Goal: Book appointment/travel/reservation

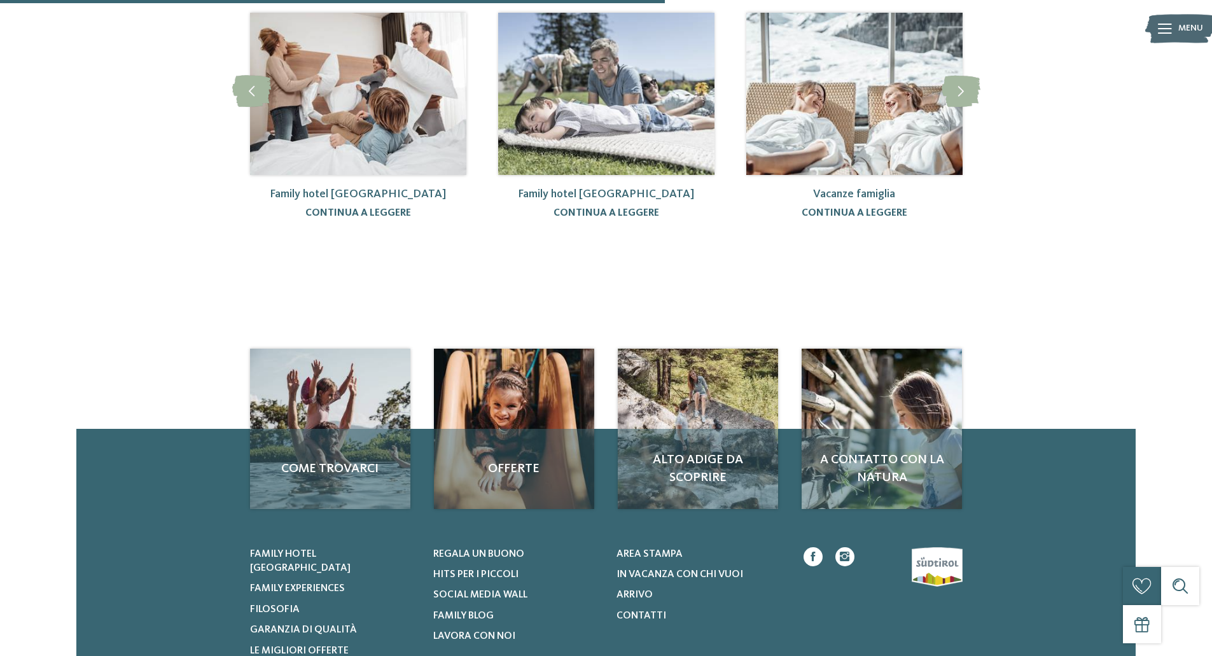
scroll to position [207, 0]
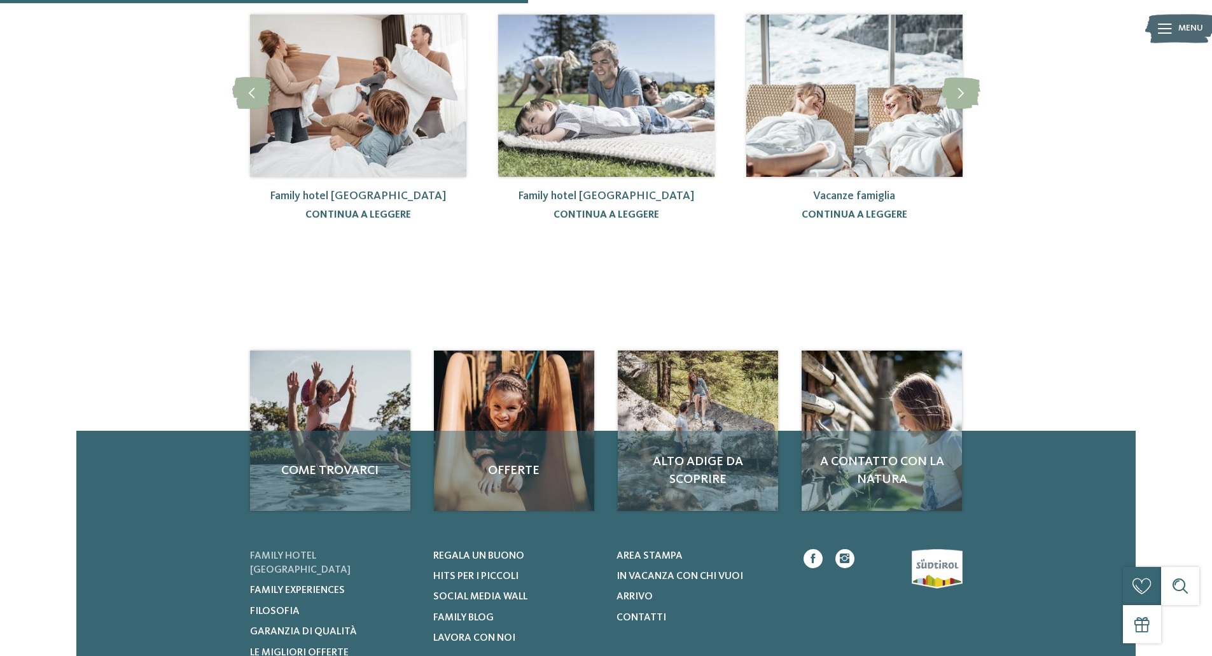
click at [263, 551] on span "Family hotel [GEOGRAPHIC_DATA]" at bounding box center [300, 563] width 100 height 24
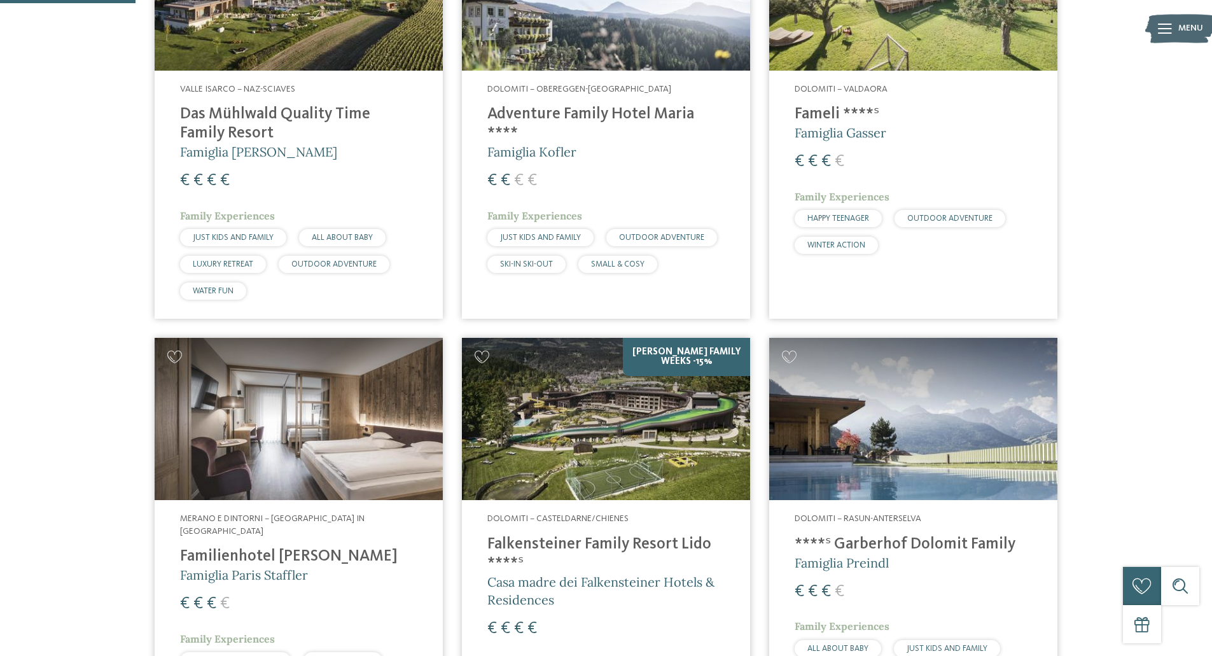
scroll to position [525, 0]
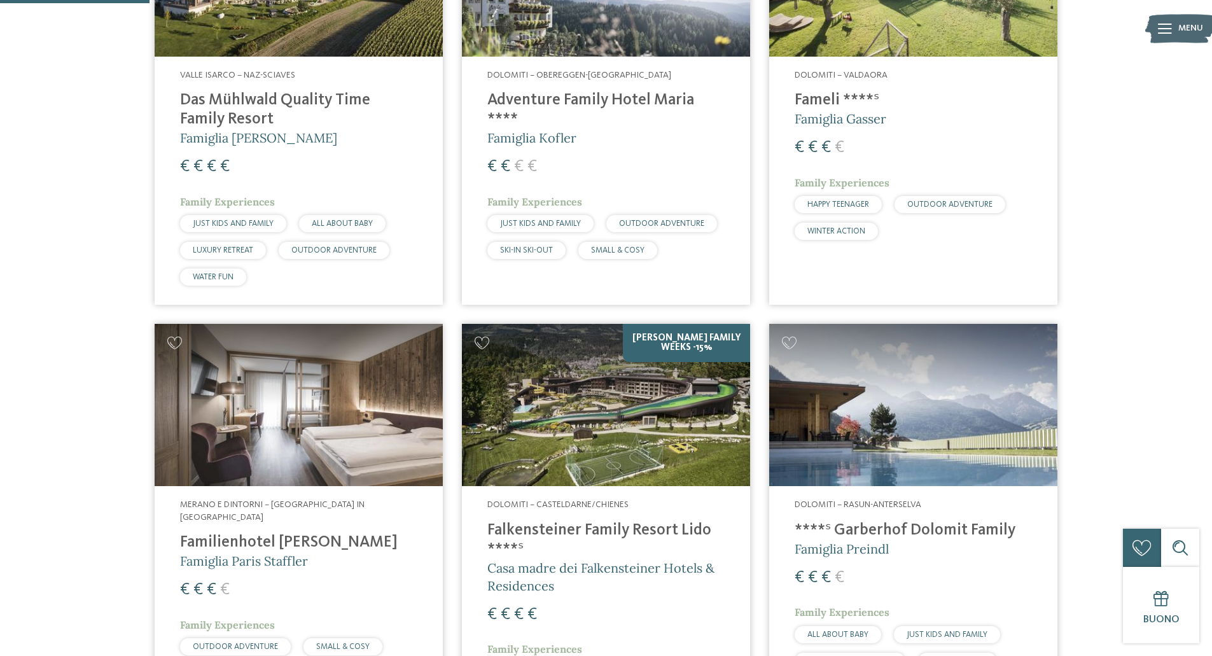
click at [535, 506] on span "Dolomiti – Casteldarne/Chienes" at bounding box center [557, 504] width 141 height 9
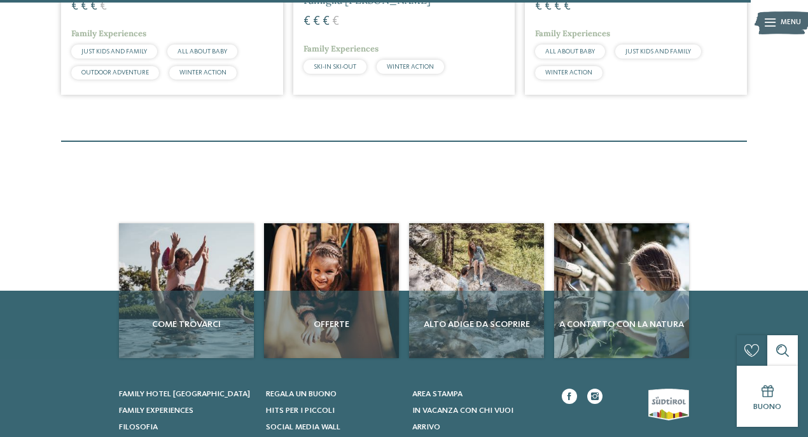
scroll to position [3131, 0]
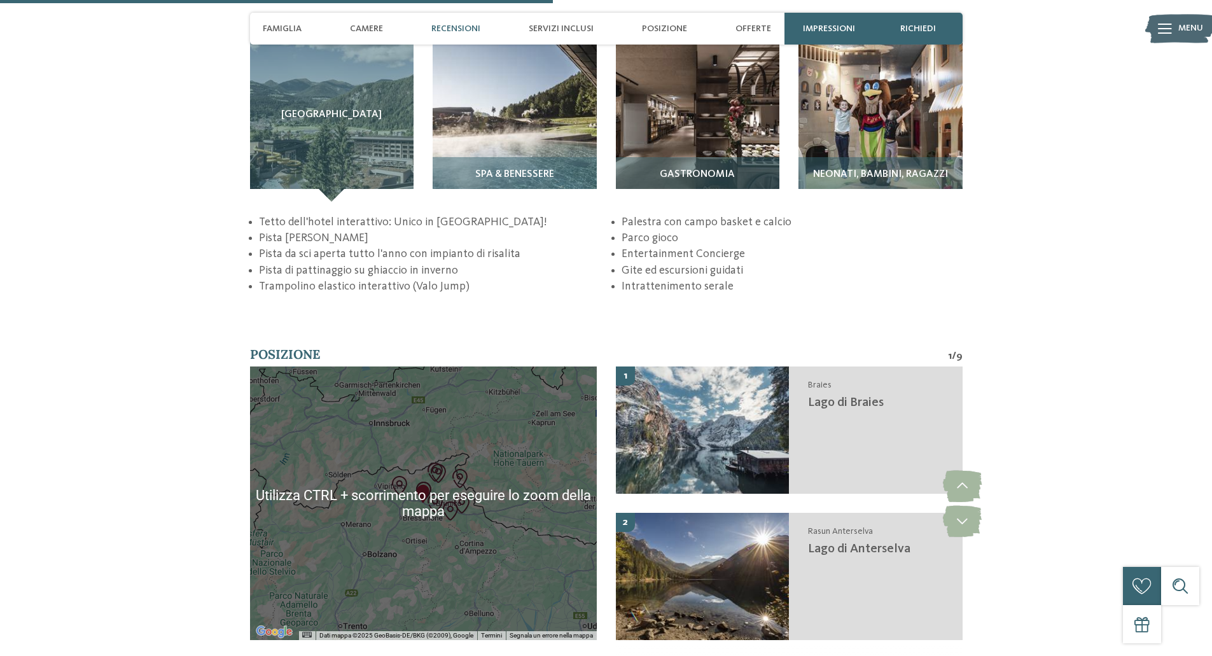
scroll to position [2019, 0]
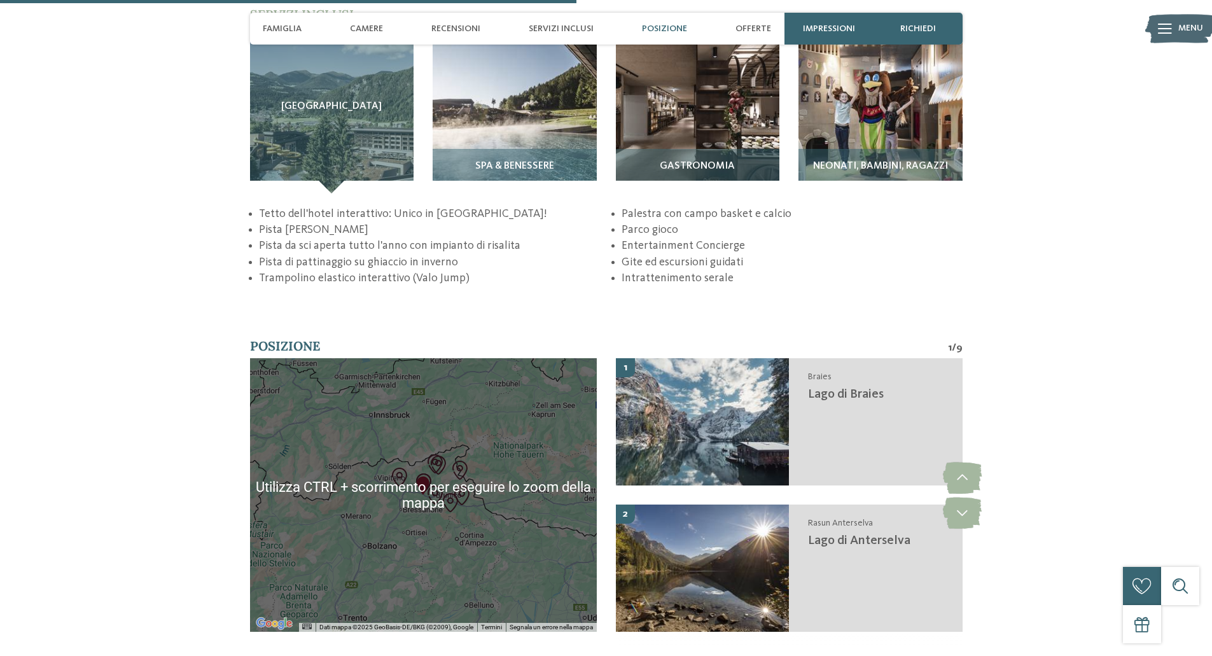
click at [437, 503] on img "Area sciistica Plan de Corones" at bounding box center [435, 494] width 19 height 19
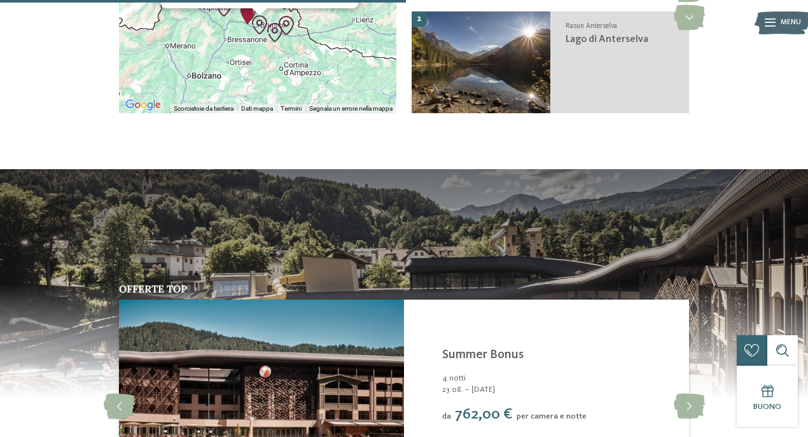
scroll to position [1766, 0]
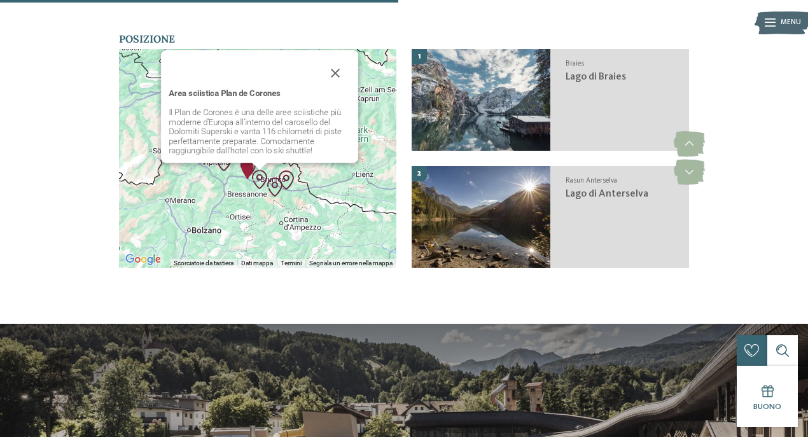
click at [324, 245] on div "Area sciistica Plan de Corones Il Plan de Corones è una delle aree sciistiche p…" at bounding box center [257, 158] width 277 height 219
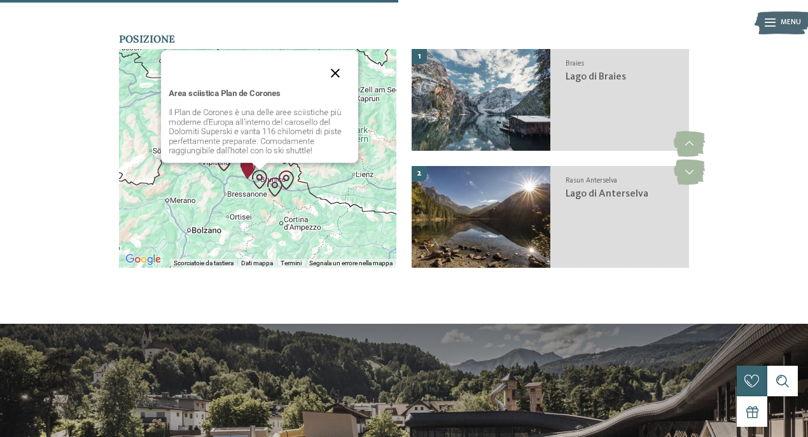
click at [335, 88] on button "Chiudi" at bounding box center [335, 73] width 31 height 31
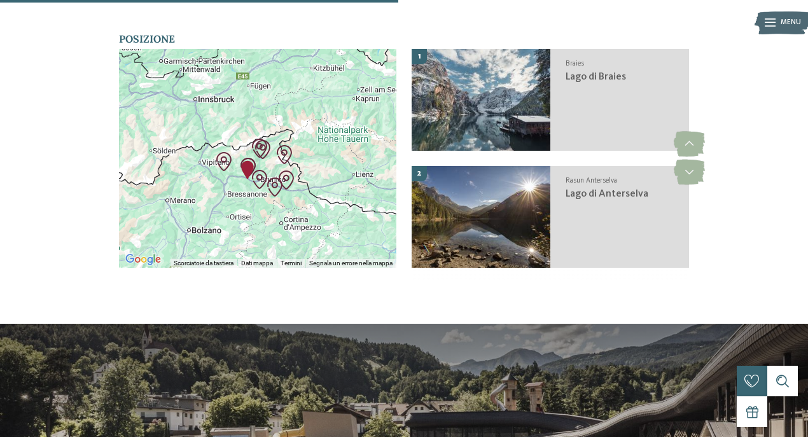
click at [275, 190] on div "Per navigare, premi i tasti Freccia." at bounding box center [257, 158] width 277 height 219
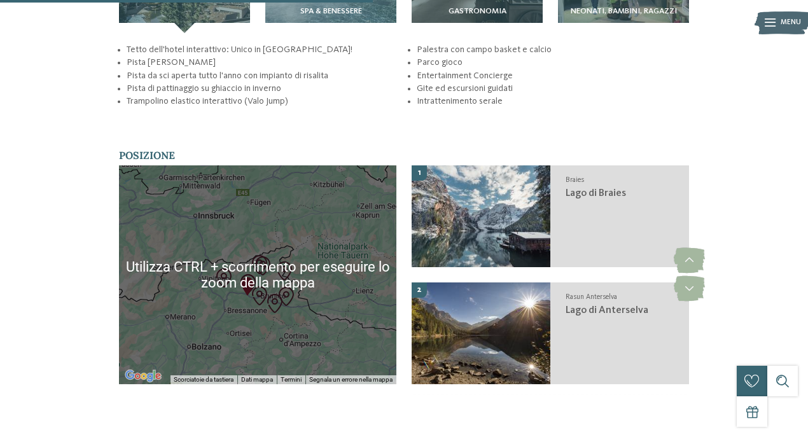
scroll to position [1660, 0]
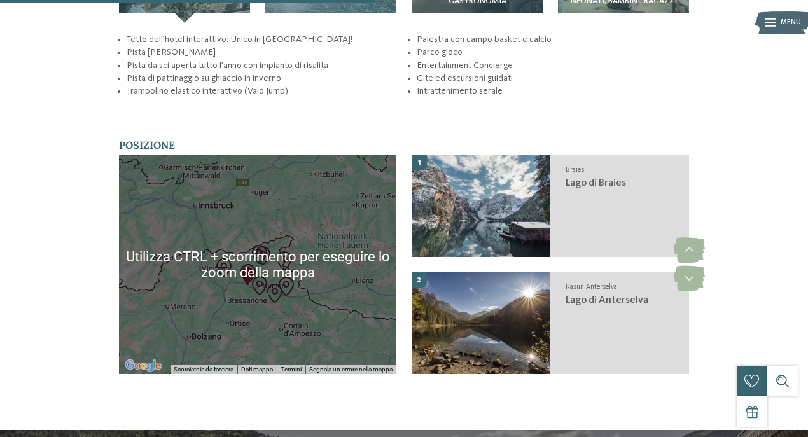
click at [251, 320] on div at bounding box center [257, 264] width 277 height 219
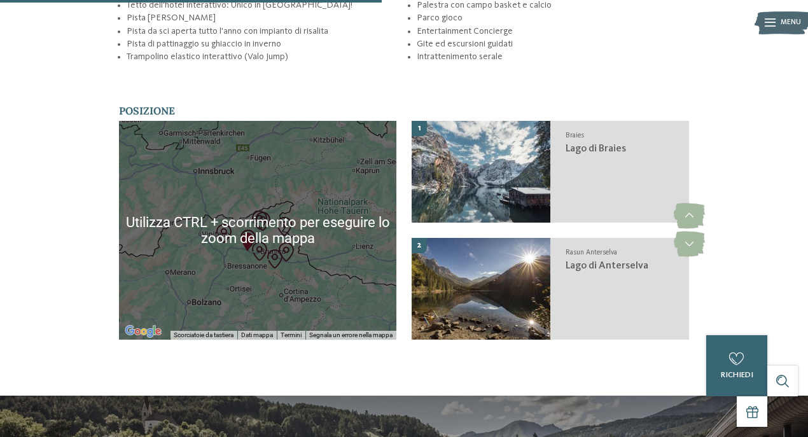
scroll to position [1692, 0]
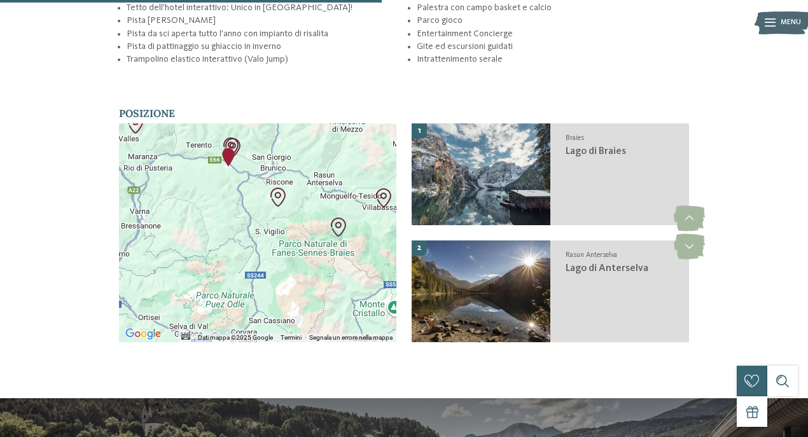
drag, startPoint x: 267, startPoint y: 255, endPoint x: 269, endPoint y: 269, distance: 14.1
click at [269, 269] on div at bounding box center [257, 232] width 277 height 219
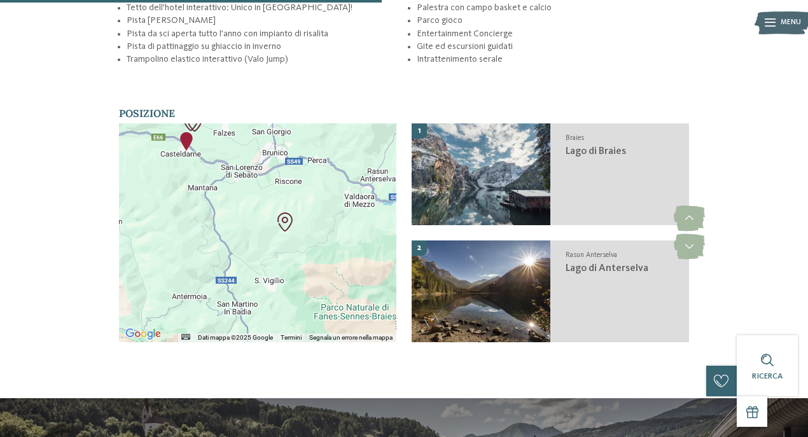
drag, startPoint x: 270, startPoint y: 240, endPoint x: 268, endPoint y: 304, distance: 64.3
click at [268, 304] on div at bounding box center [257, 232] width 277 height 219
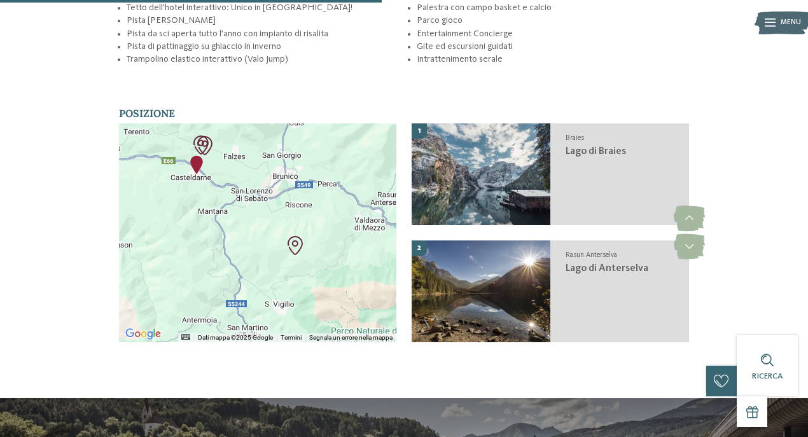
drag, startPoint x: 256, startPoint y: 224, endPoint x: 267, endPoint y: 253, distance: 30.8
click at [267, 253] on div at bounding box center [257, 232] width 277 height 219
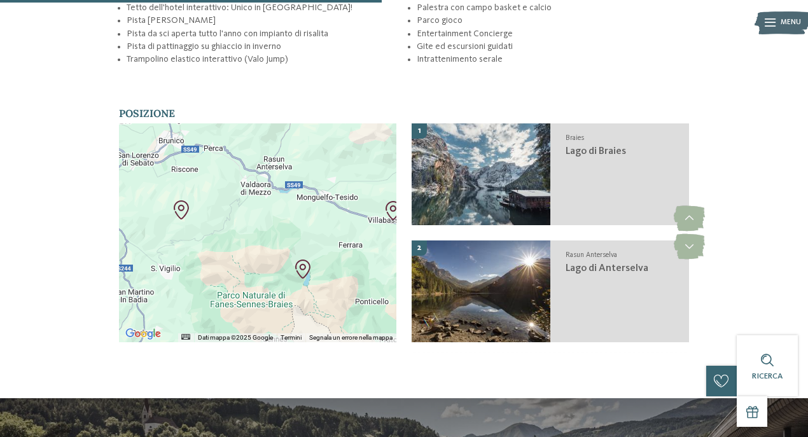
drag, startPoint x: 280, startPoint y: 260, endPoint x: 164, endPoint y: 221, distance: 122.5
click at [164, 221] on div at bounding box center [257, 232] width 277 height 219
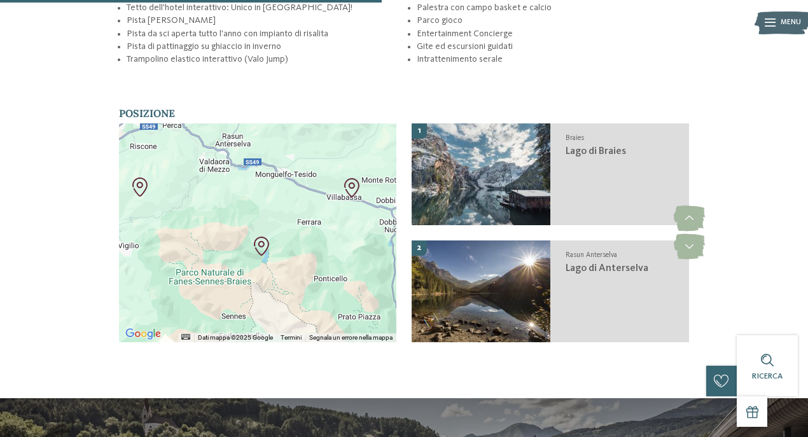
drag, startPoint x: 303, startPoint y: 276, endPoint x: 199, endPoint y: 247, distance: 107.7
click at [200, 247] on div at bounding box center [257, 232] width 277 height 219
